Goal: Find specific page/section: Find specific page/section

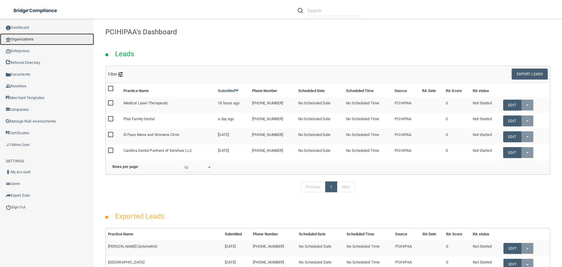
click at [34, 36] on link "Organizations" at bounding box center [47, 39] width 94 height 12
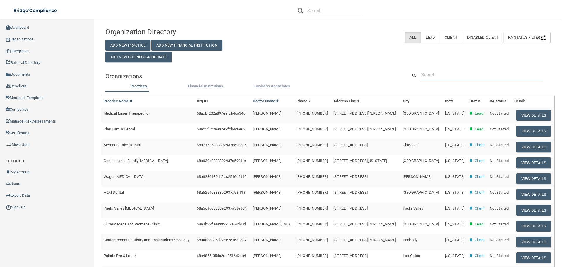
click at [447, 72] on input "text" at bounding box center [482, 74] width 122 height 11
paste input "Patriot Dental"
type input "Patriot Dental"
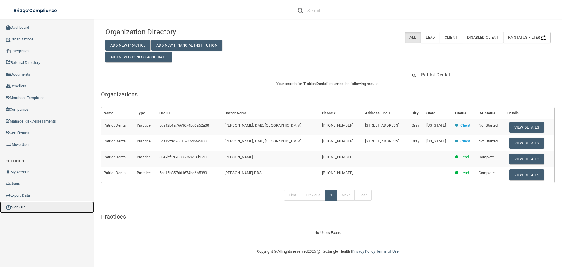
click at [37, 205] on link "Sign Out" at bounding box center [47, 207] width 94 height 12
